Goal: Find specific page/section: Find specific page/section

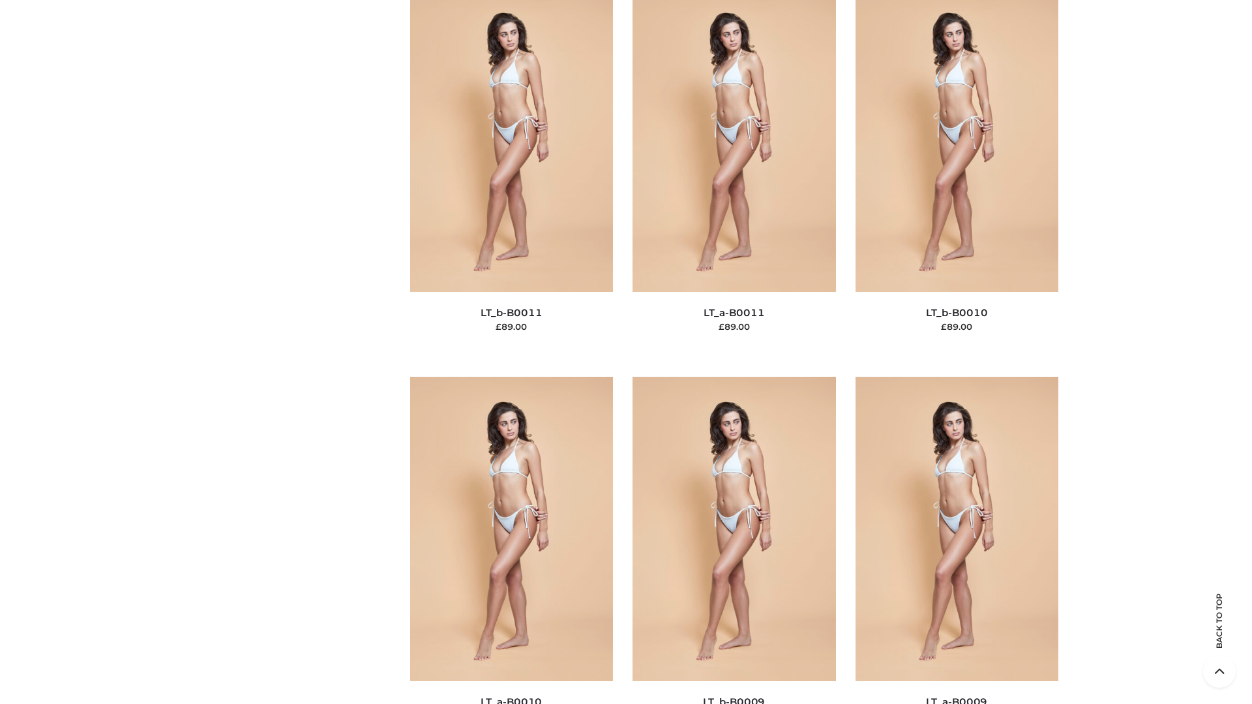
scroll to position [5855, 0]
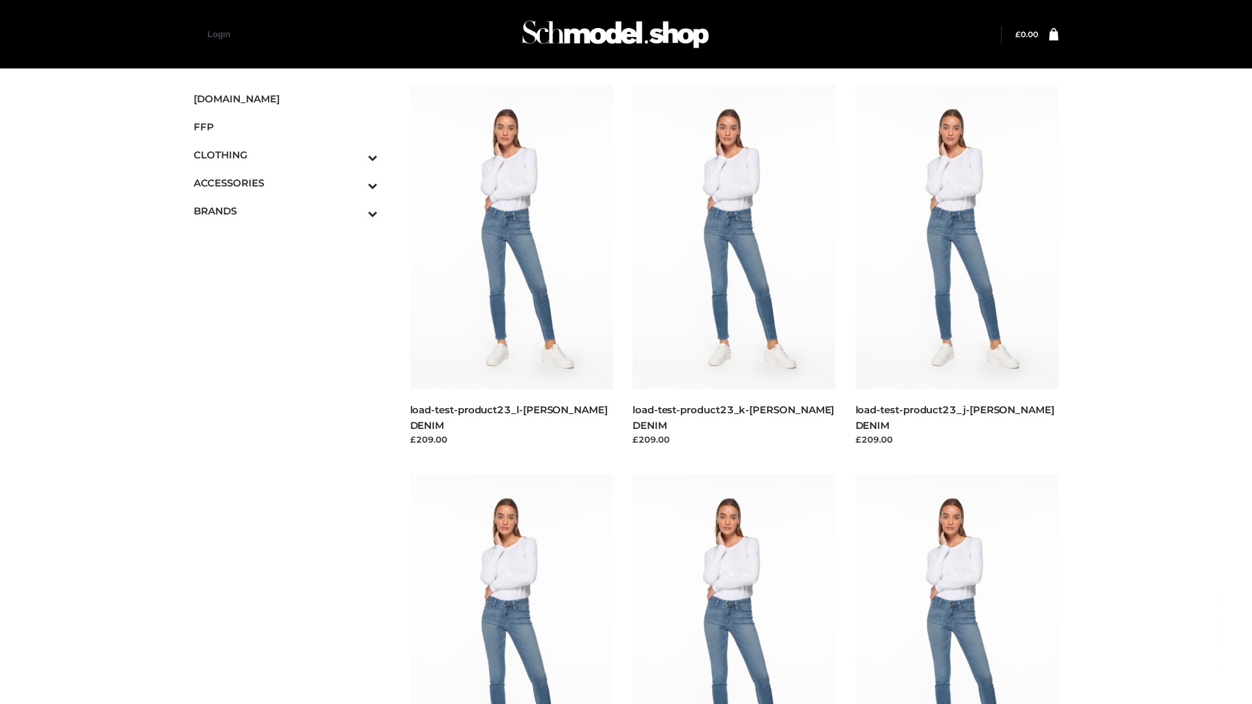
scroll to position [1144, 0]
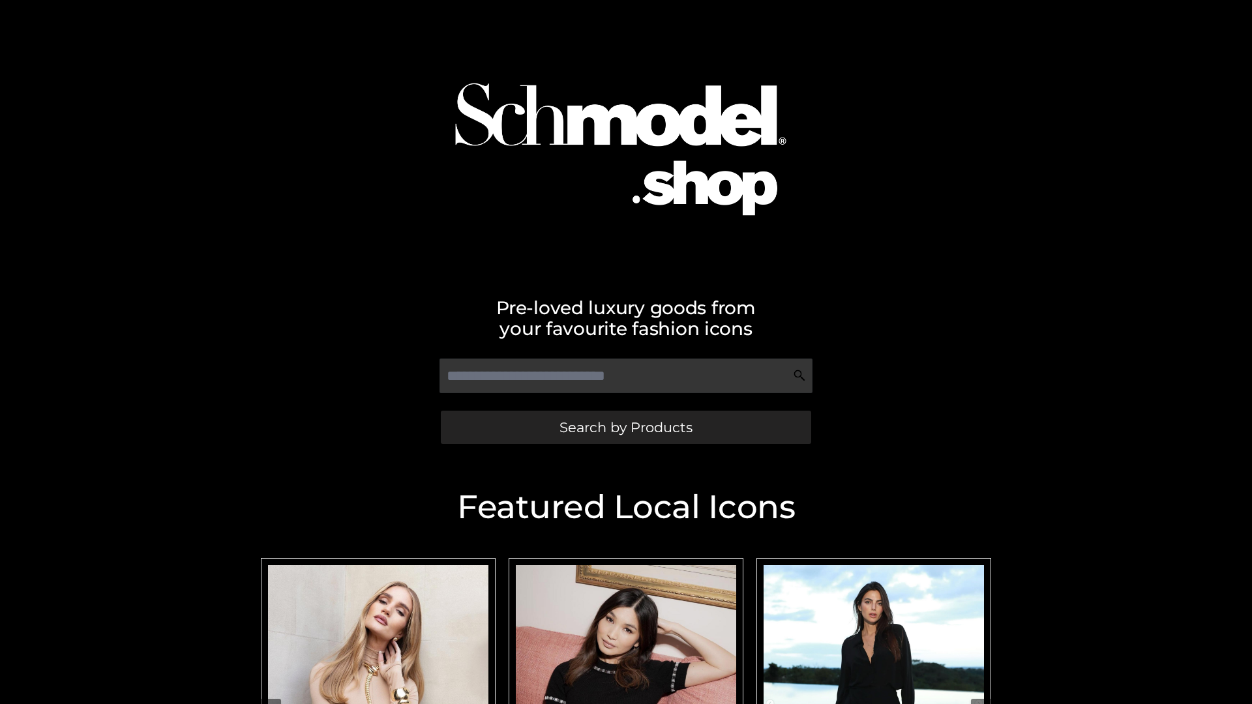
click at [625, 427] on span "Search by Products" at bounding box center [625, 428] width 133 height 14
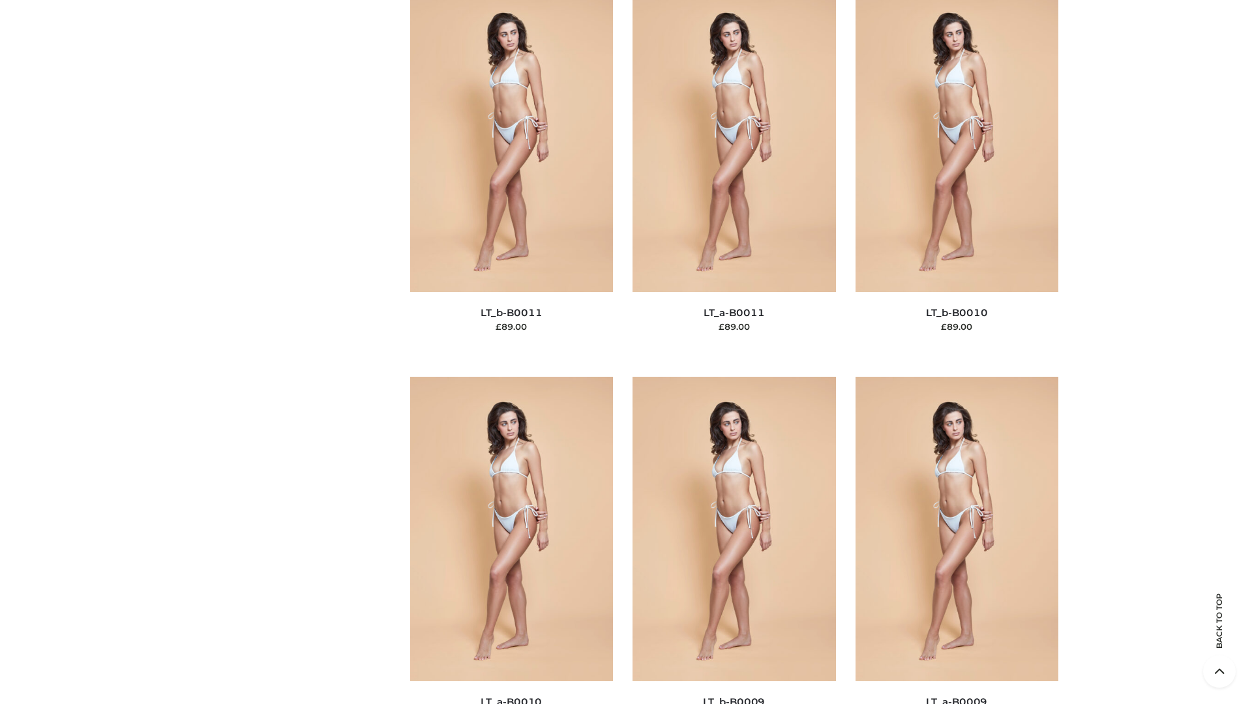
scroll to position [5855, 0]
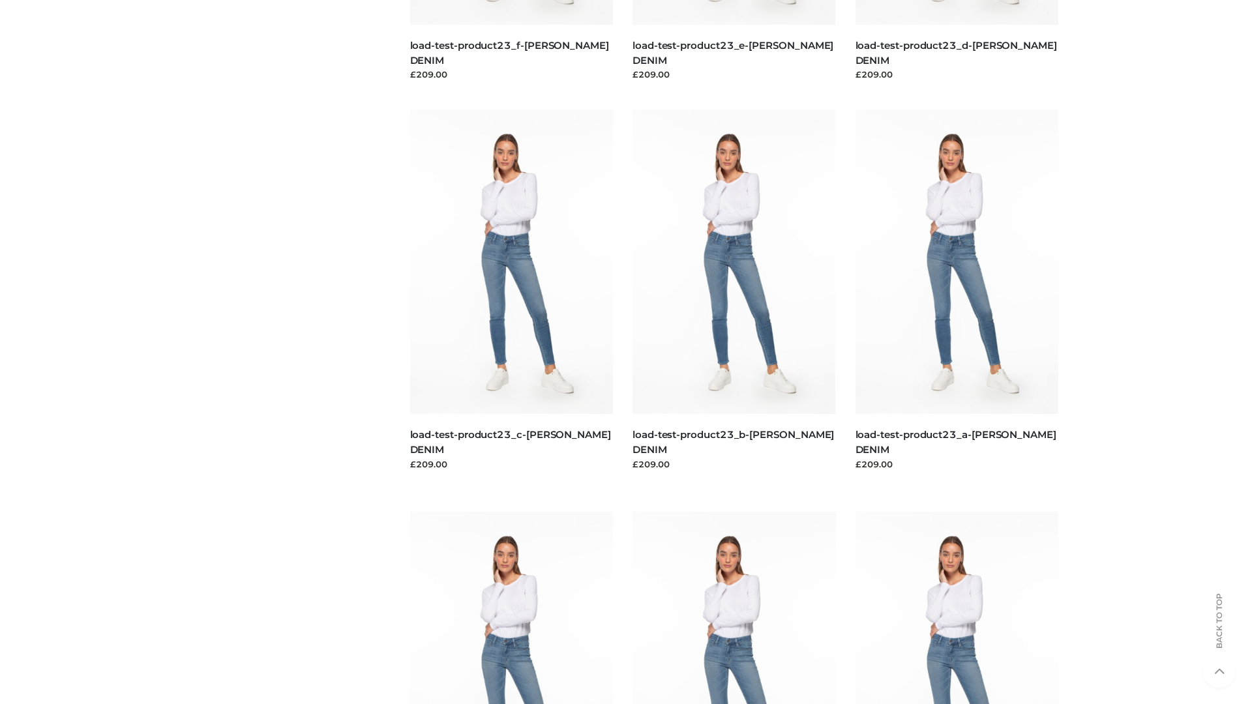
scroll to position [1144, 0]
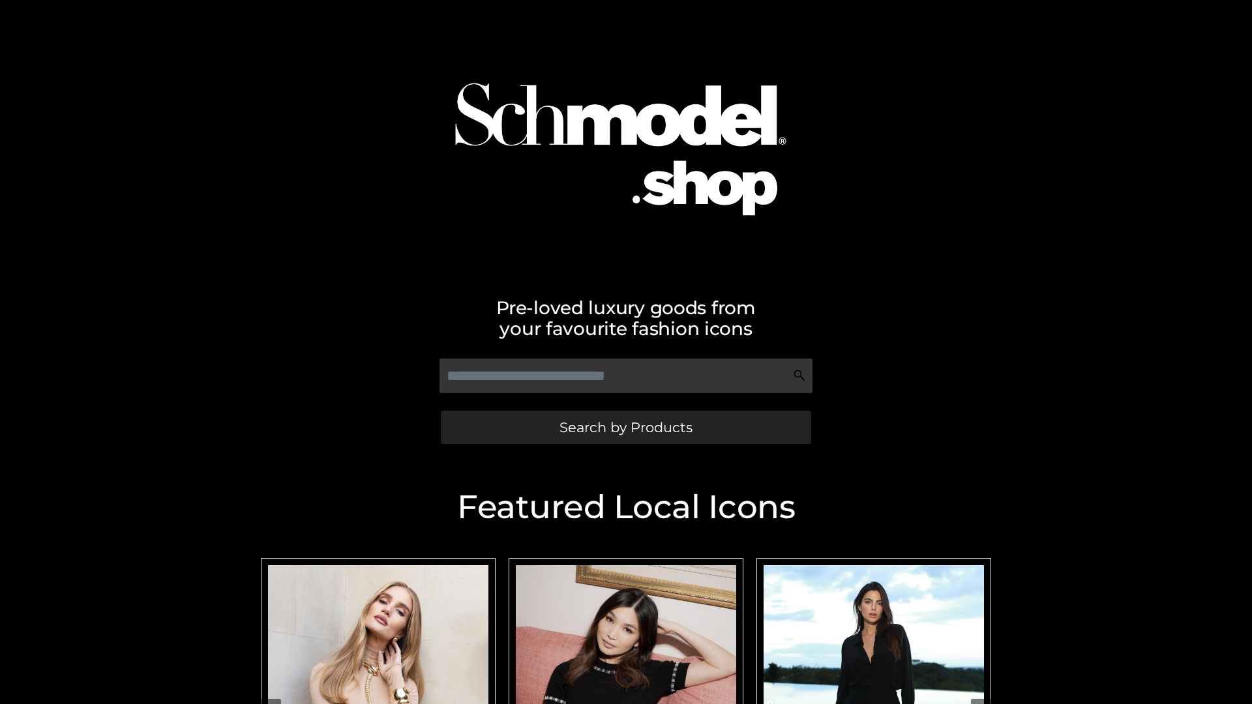
click at [625, 427] on span "Search by Products" at bounding box center [625, 428] width 133 height 14
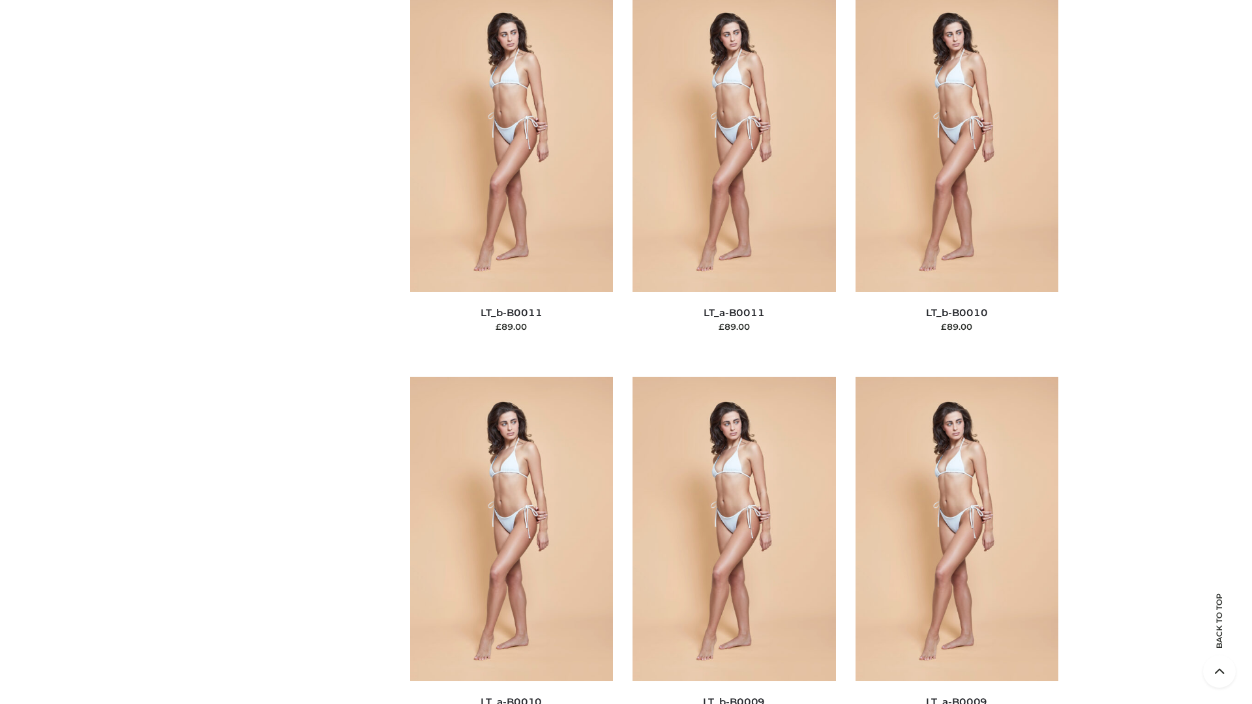
scroll to position [5855, 0]
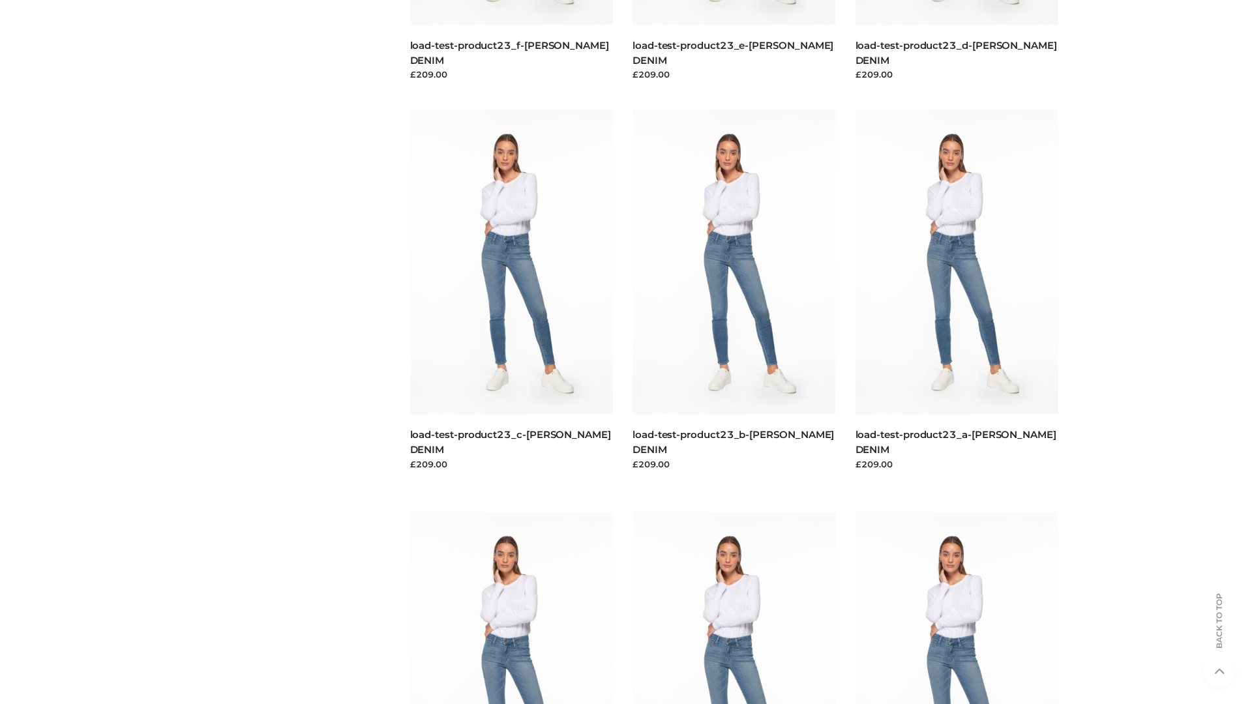
scroll to position [1144, 0]
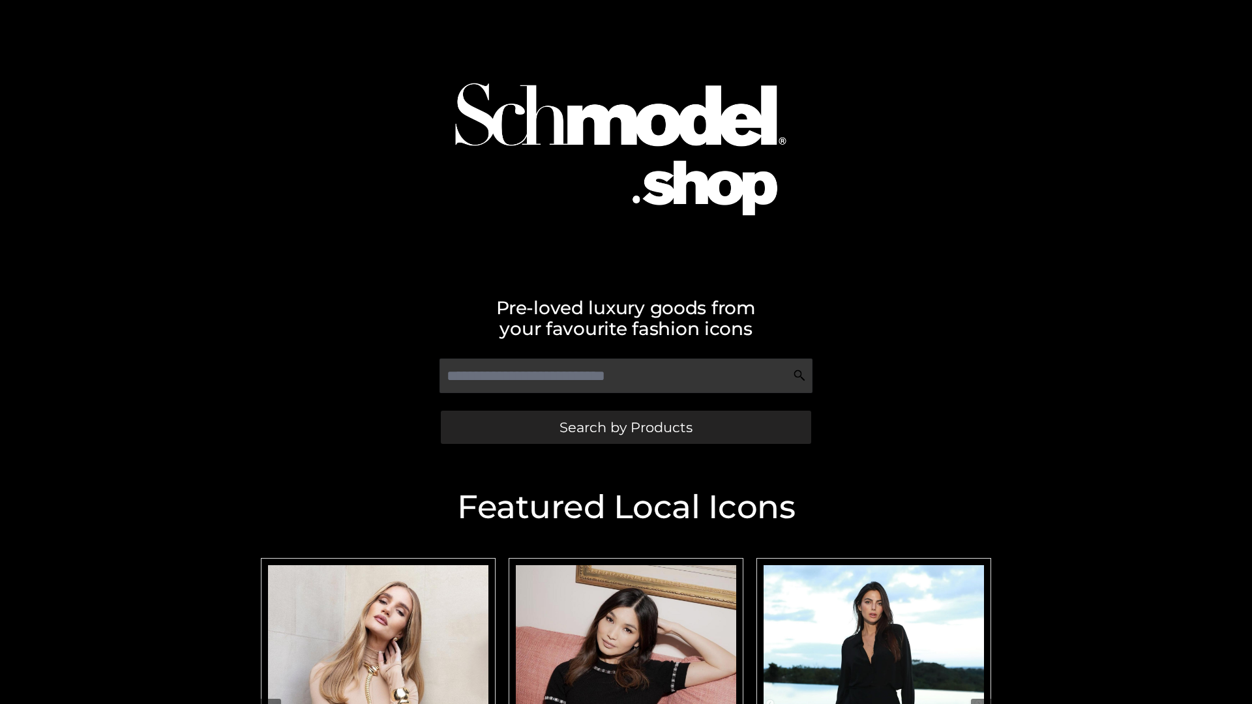
click at [625, 427] on span "Search by Products" at bounding box center [625, 428] width 133 height 14
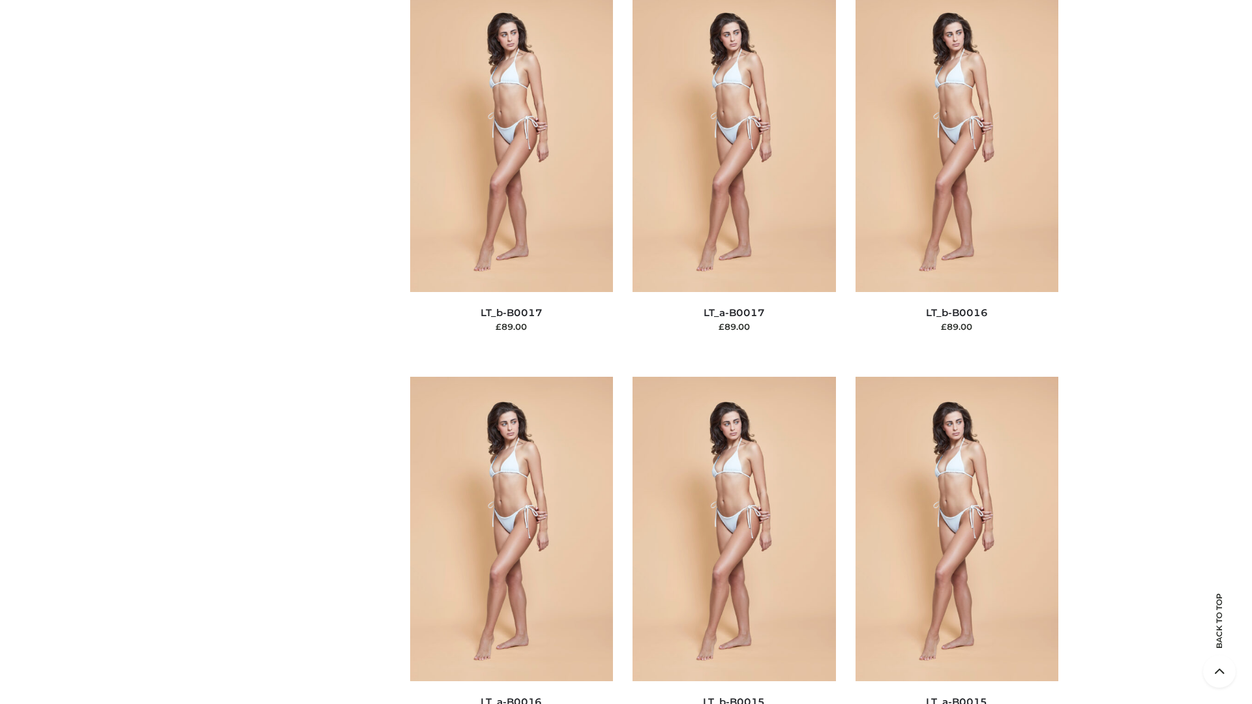
scroll to position [4285, 0]
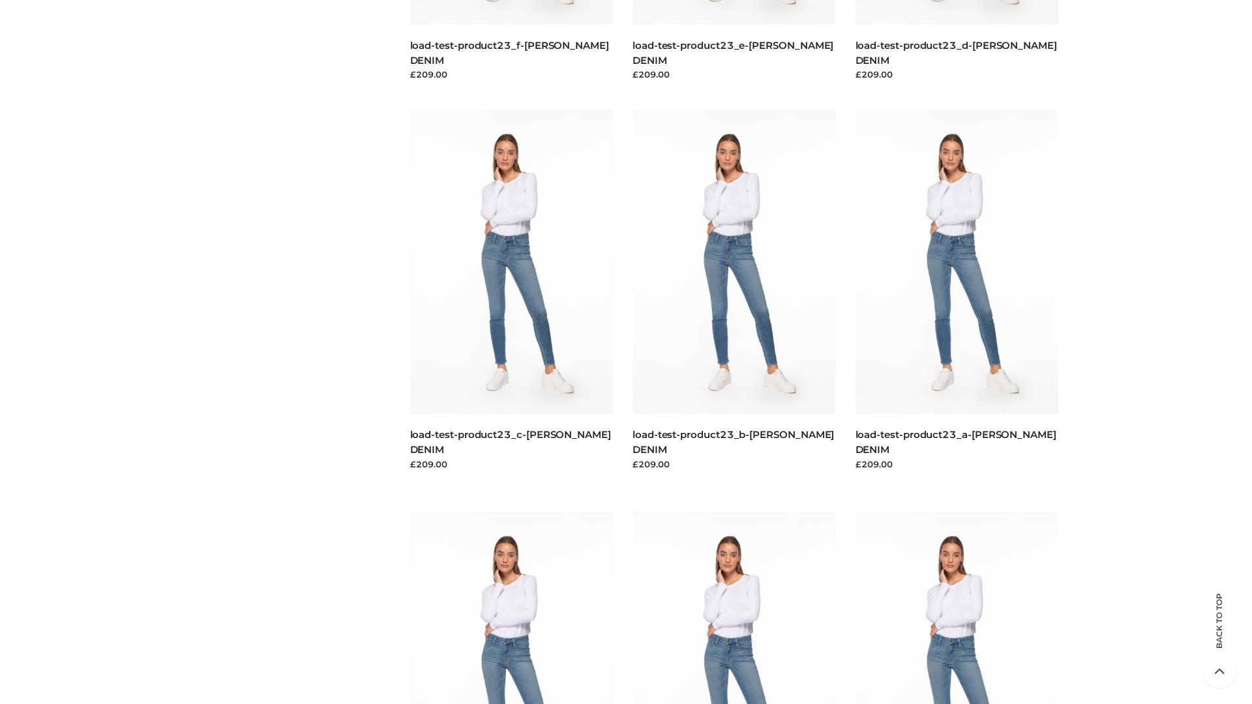
scroll to position [1144, 0]
